Goal: Task Accomplishment & Management: Use online tool/utility

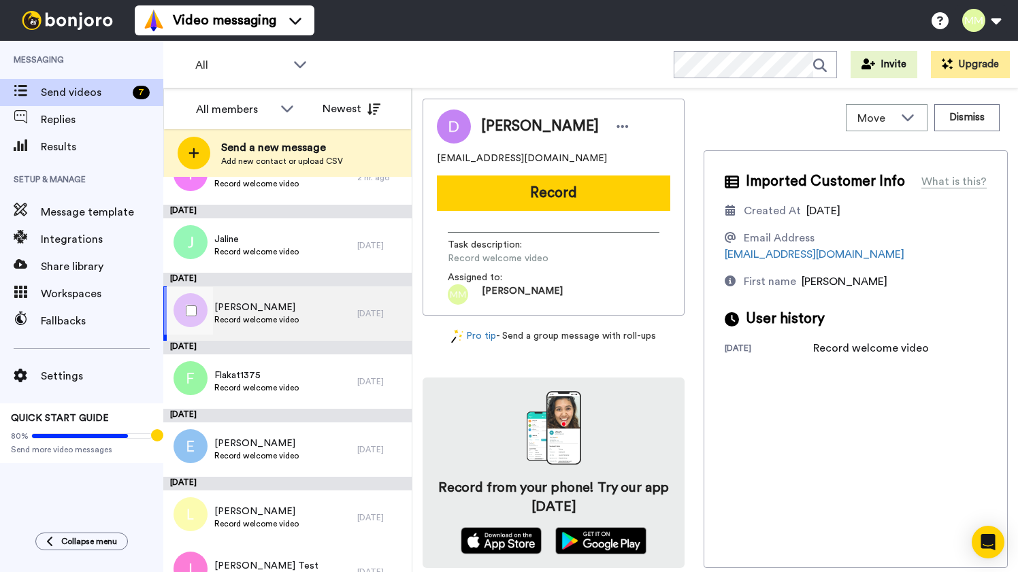
scroll to position [67, 0]
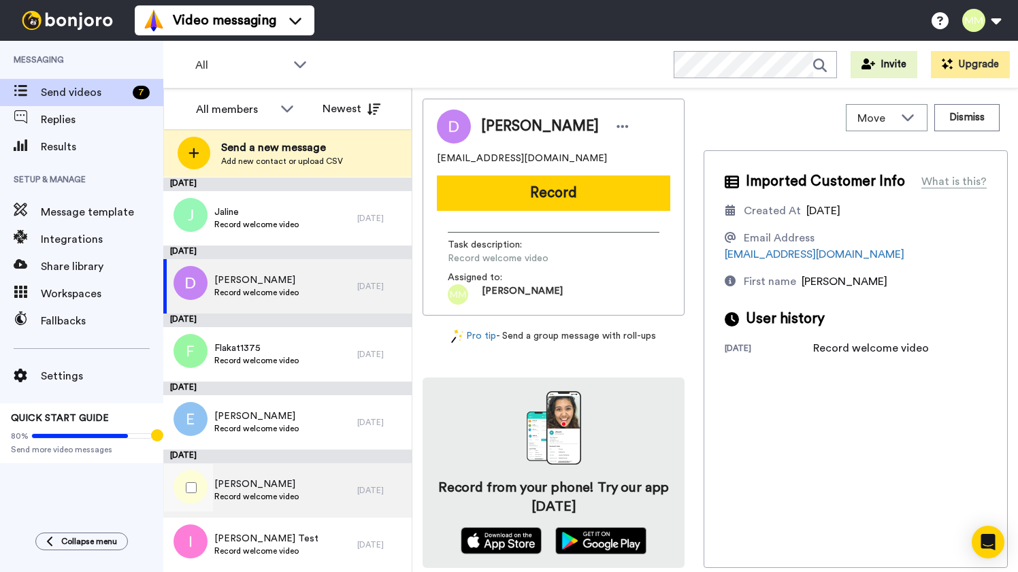
click at [268, 496] on span "Record welcome video" at bounding box center [256, 496] width 84 height 11
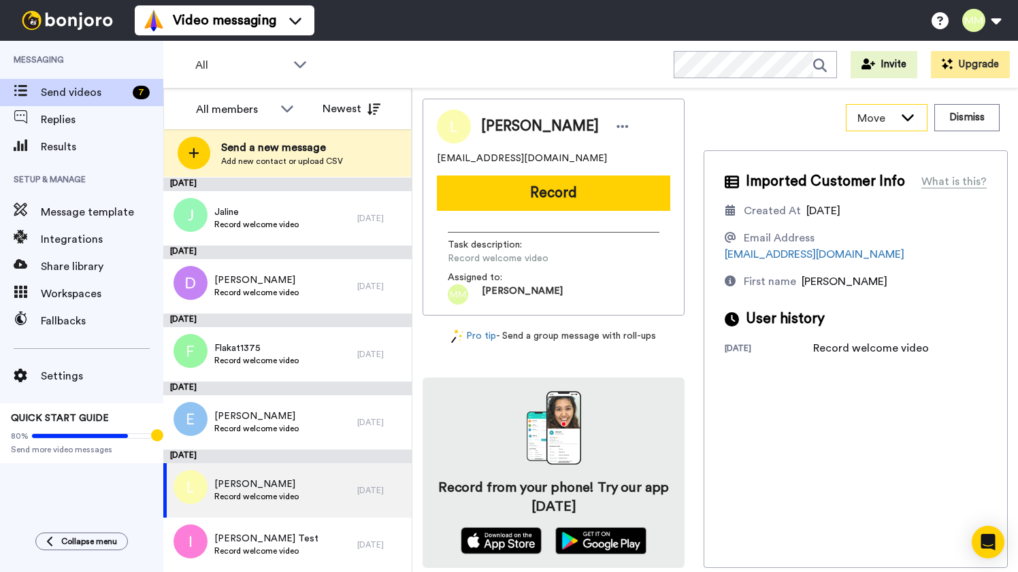
click at [897, 120] on div "Move" at bounding box center [886, 118] width 80 height 26
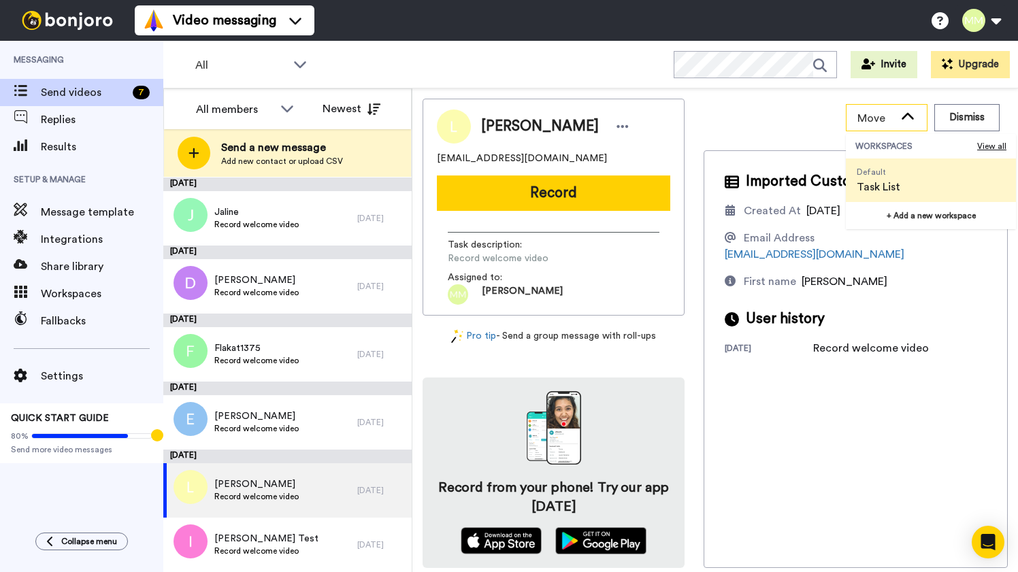
click at [909, 116] on icon at bounding box center [907, 117] width 16 height 14
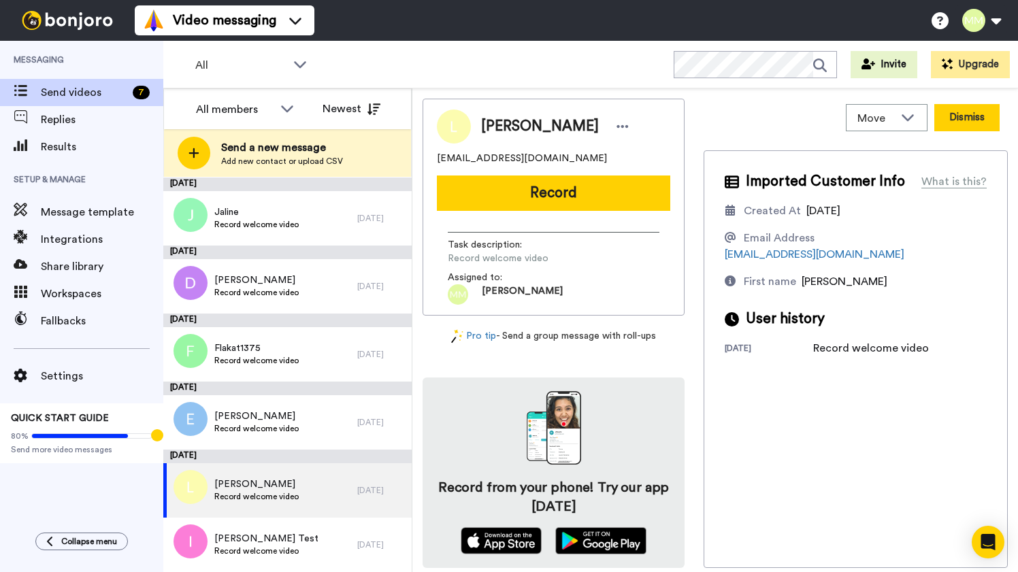
click at [969, 118] on button "Dismiss" at bounding box center [966, 117] width 65 height 27
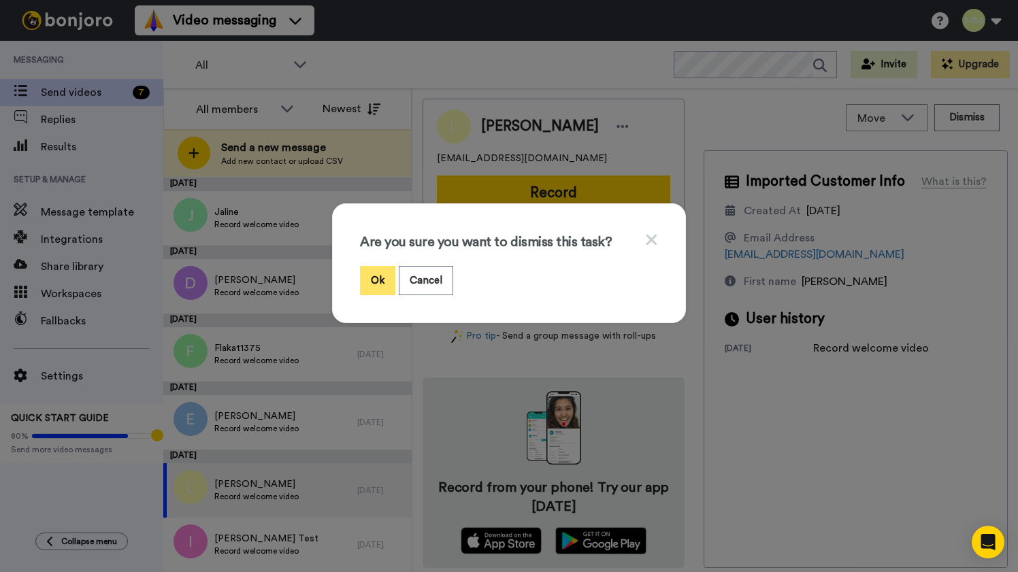
click at [379, 279] on button "Ok" at bounding box center [377, 280] width 35 height 29
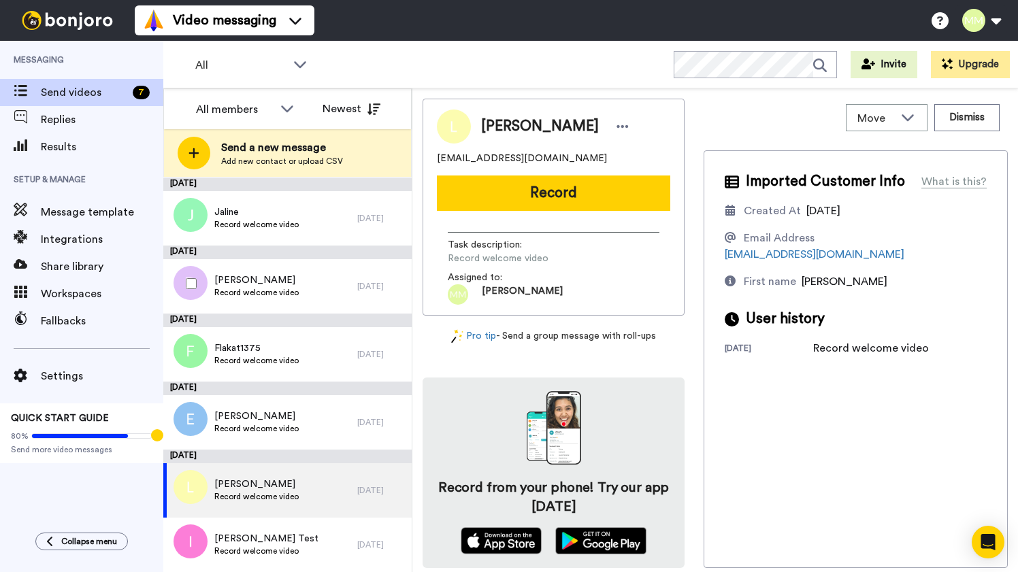
scroll to position [13, 0]
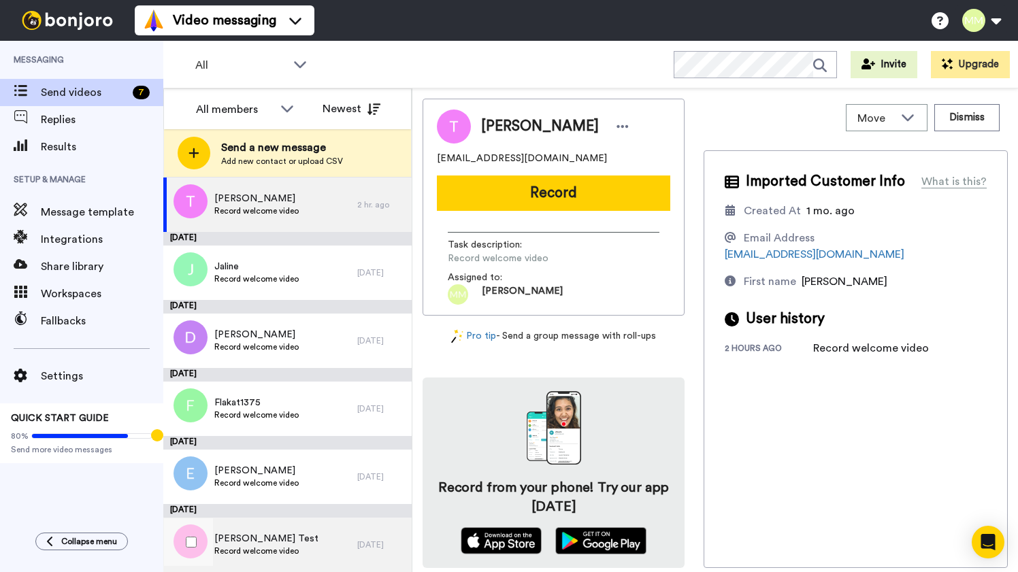
click at [312, 536] on div "Ihor Test Record welcome video" at bounding box center [260, 545] width 194 height 54
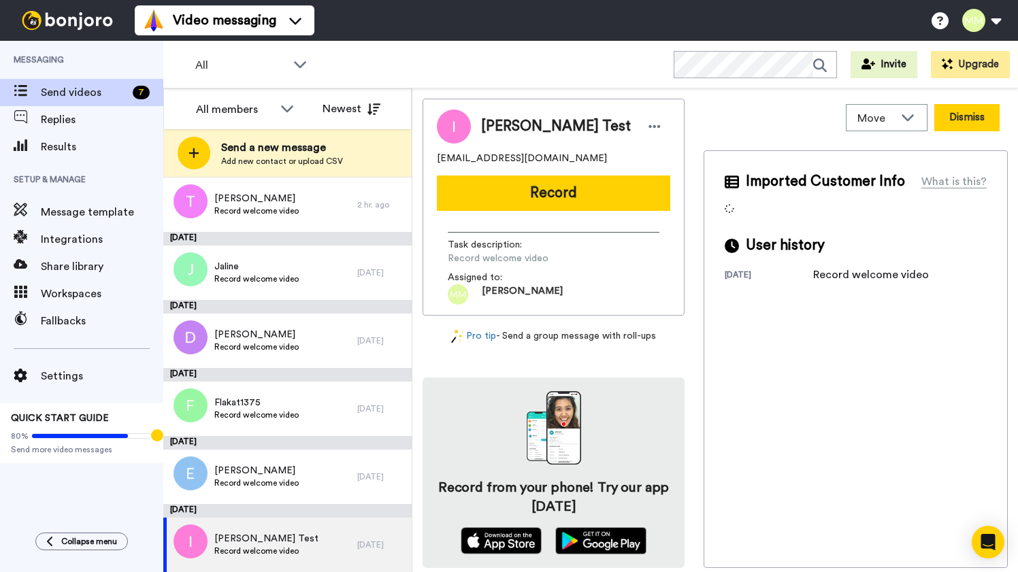
click at [969, 118] on button "Dismiss" at bounding box center [966, 117] width 65 height 27
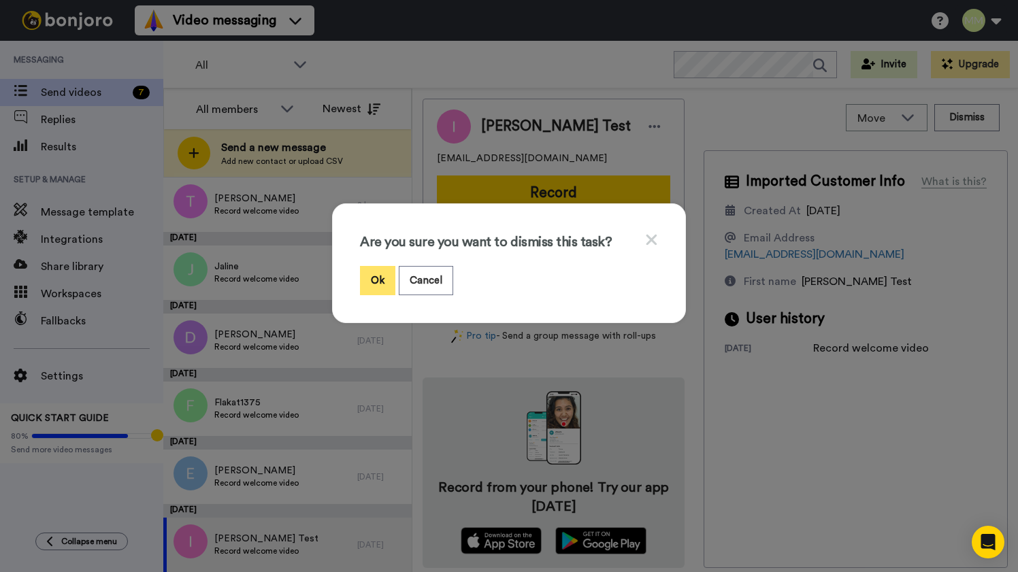
click at [376, 282] on button "Ok" at bounding box center [377, 280] width 35 height 29
